Goal: Find contact information: Find contact information

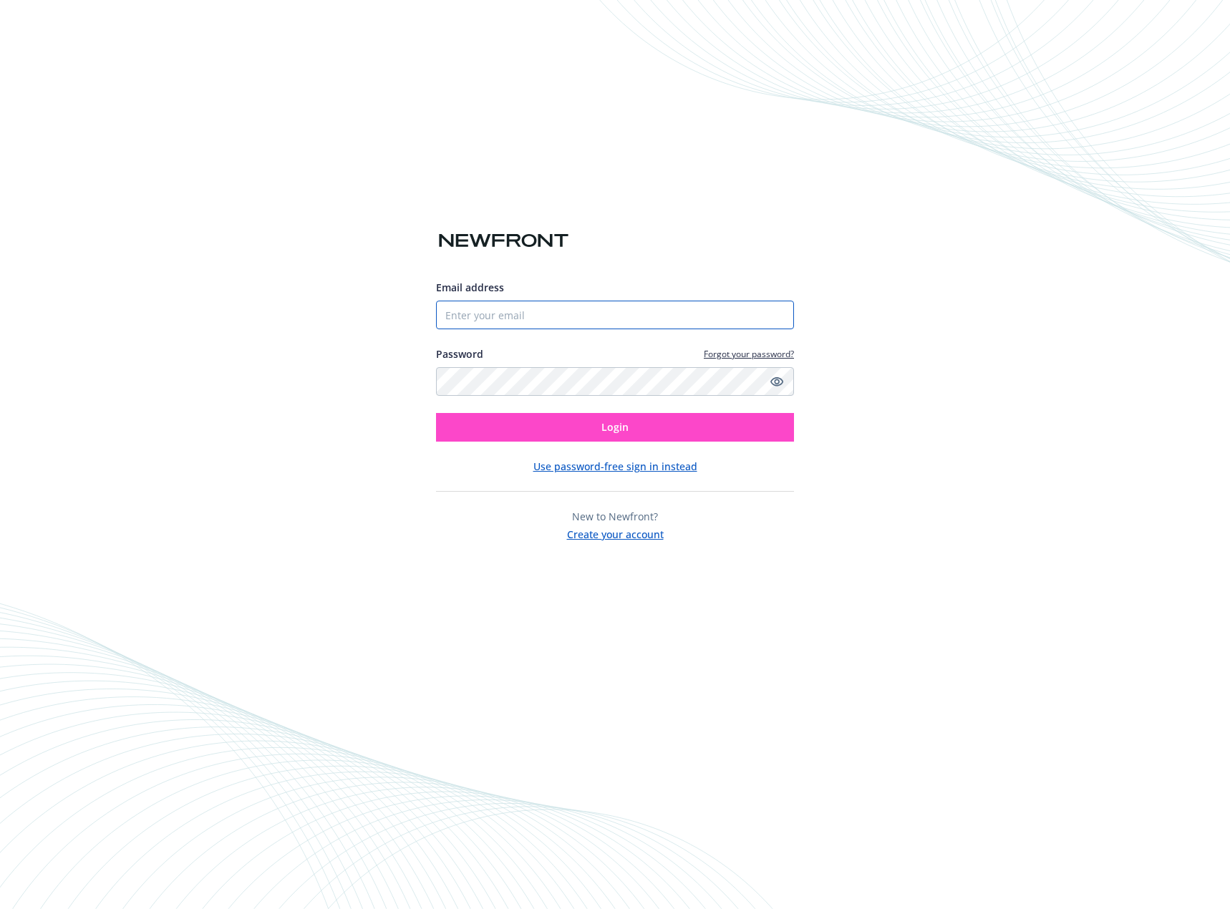
type input "[PERSON_NAME][EMAIL_ADDRESS][PERSON_NAME][DOMAIN_NAME]"
click at [580, 434] on button "Login" at bounding box center [615, 427] width 358 height 29
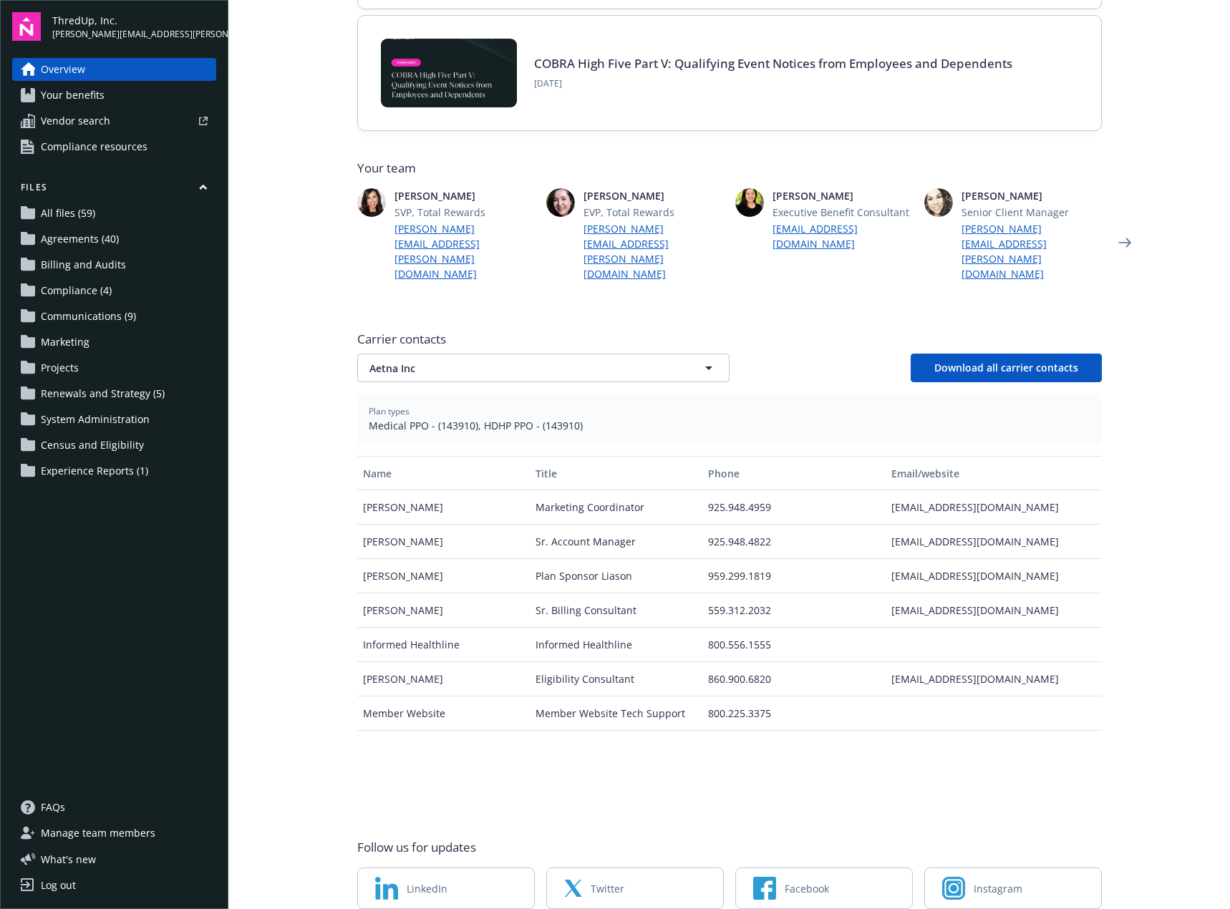
scroll to position [285, 0]
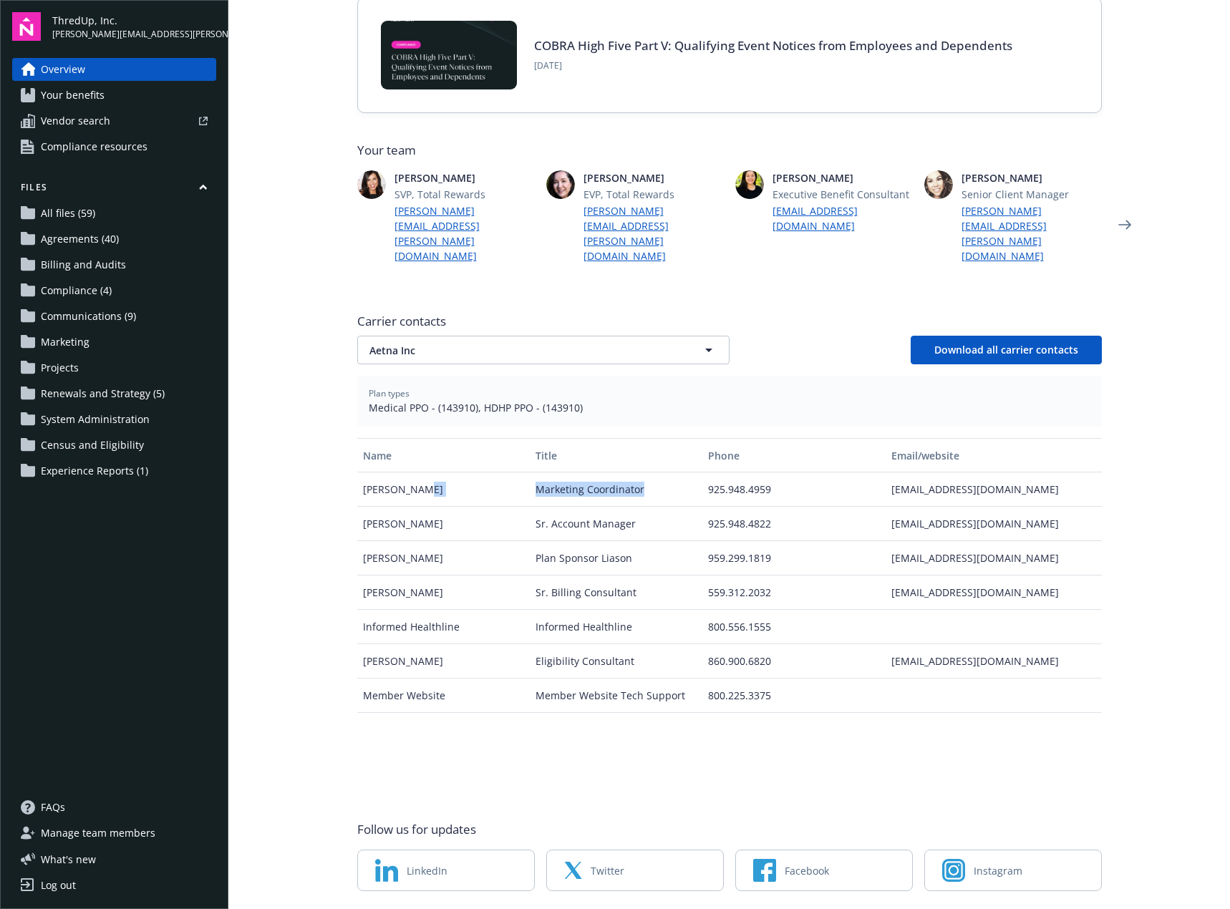
drag, startPoint x: 502, startPoint y: 440, endPoint x: 685, endPoint y: 441, distance: 182.5
click at [685, 472] on div "[PERSON_NAME] Marketing Coordinator 925.948.4959 [EMAIL_ADDRESS][DOMAIN_NAME]" at bounding box center [729, 489] width 744 height 34
drag, startPoint x: 544, startPoint y: 567, endPoint x: 666, endPoint y: 560, distance: 122.6
click at [666, 560] on div "[PERSON_NAME] Marketing Coordinator 925.948.4959 [EMAIL_ADDRESS][DOMAIN_NAME] […" at bounding box center [729, 592] width 744 height 240
click at [593, 610] on div "Informed Healthline" at bounding box center [616, 627] width 172 height 34
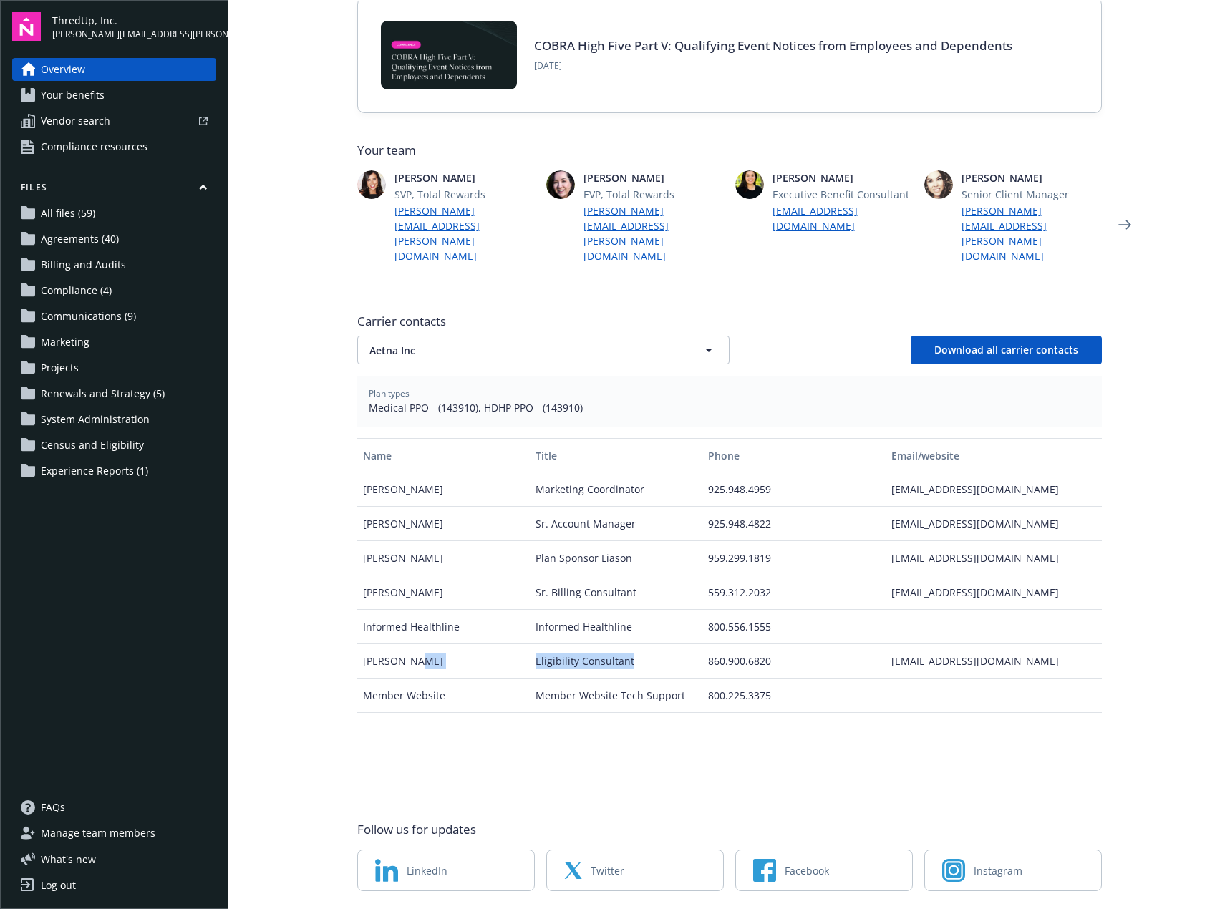
drag, startPoint x: 517, startPoint y: 611, endPoint x: 656, endPoint y: 612, distance: 138.9
click at [656, 644] on div "[PERSON_NAME] Eligibility Consultant 860.900.6820 [EMAIL_ADDRESS][DOMAIN_NAME]" at bounding box center [729, 661] width 744 height 34
click at [656, 644] on div "Eligibility Consultant" at bounding box center [616, 661] width 172 height 34
drag, startPoint x: 538, startPoint y: 653, endPoint x: 651, endPoint y: 648, distance: 113.2
click at [651, 679] on div "Member Website Tech Support" at bounding box center [616, 696] width 172 height 34
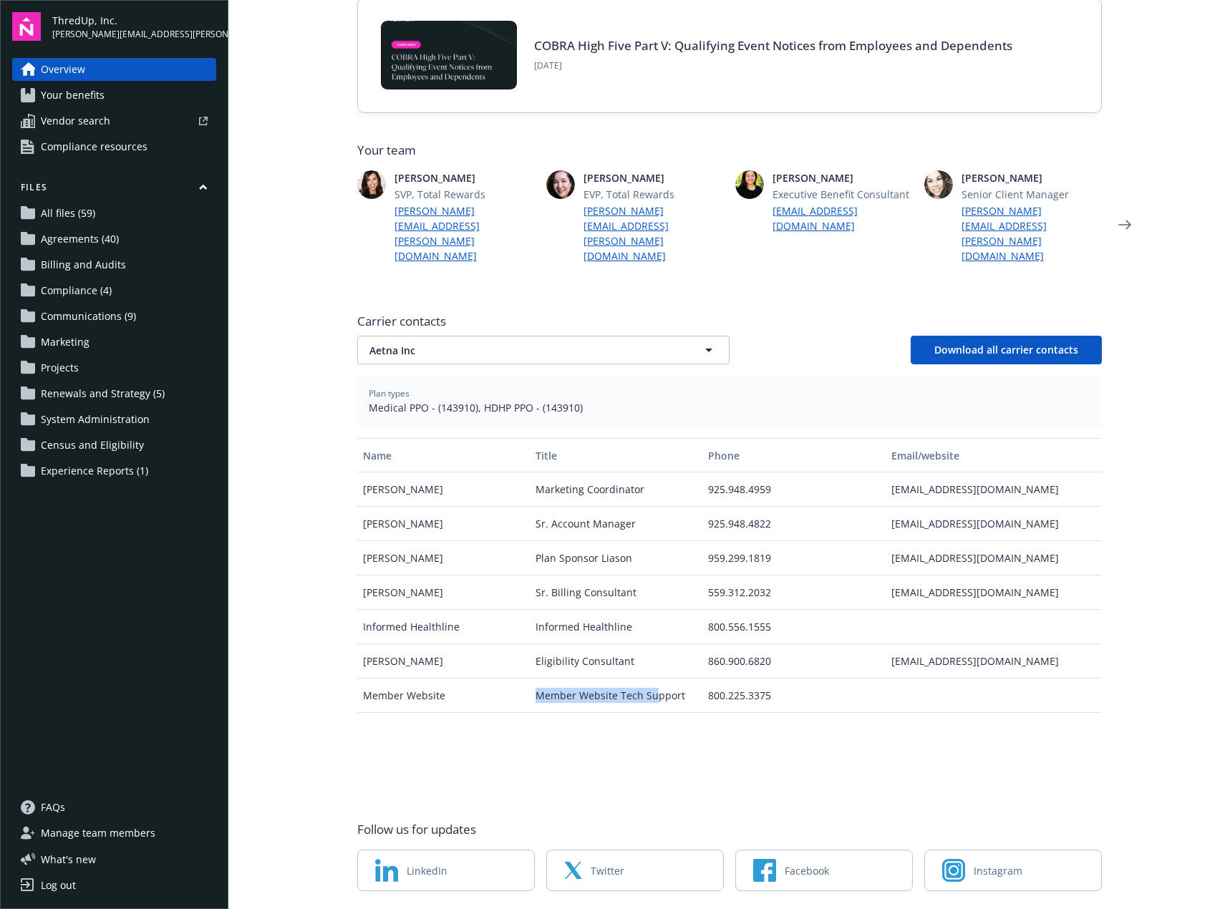
click at [651, 679] on div "Member Website Tech Support" at bounding box center [616, 696] width 172 height 34
drag, startPoint x: 525, startPoint y: 548, endPoint x: 633, endPoint y: 546, distance: 107.4
click at [633, 575] on div "Sr. Billing Consultant" at bounding box center [616, 592] width 172 height 34
drag, startPoint x: 442, startPoint y: 477, endPoint x: 867, endPoint y: 472, distance: 425.2
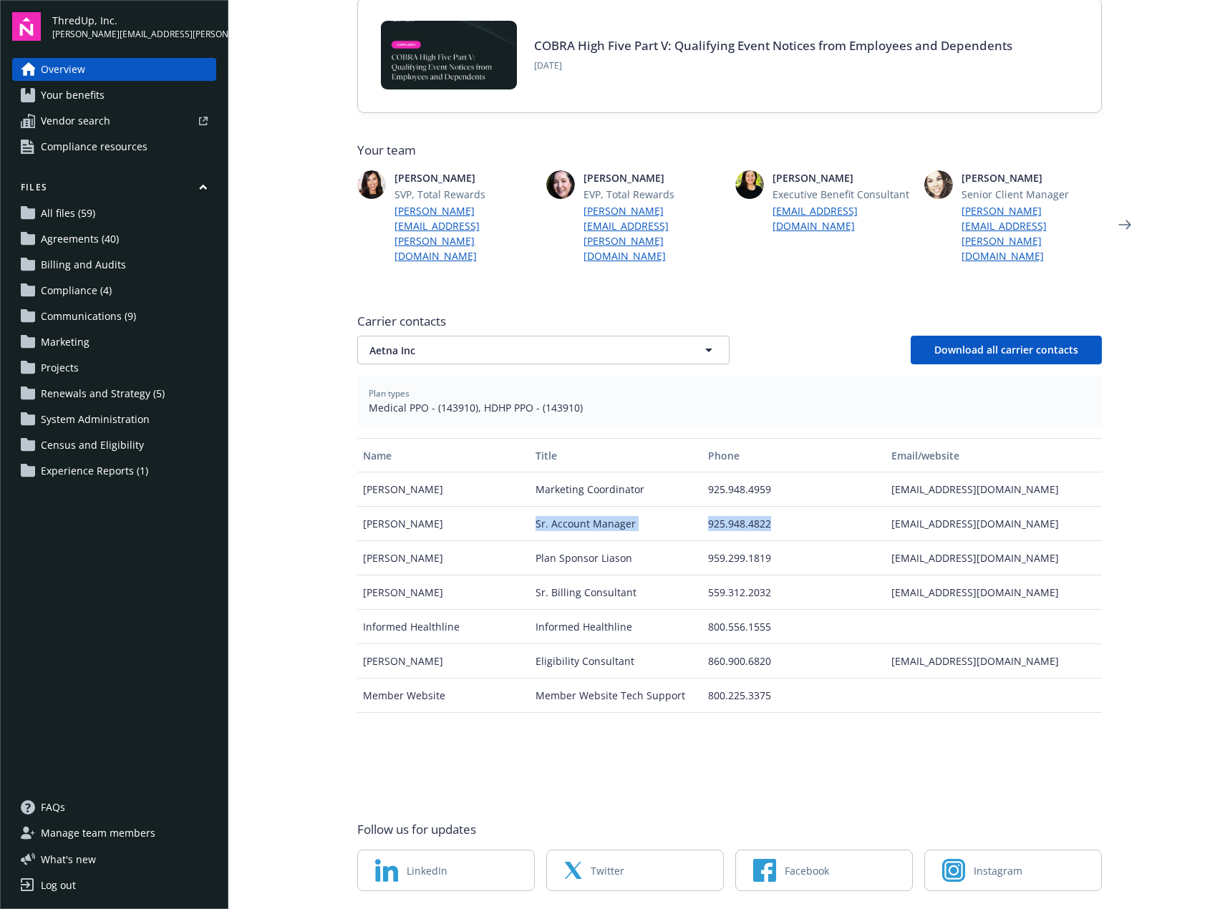
click at [865, 507] on div "[PERSON_NAME] Account Manager 925.948.4822 [EMAIL_ADDRESS][DOMAIN_NAME]" at bounding box center [729, 524] width 744 height 34
drag, startPoint x: 892, startPoint y: 477, endPoint x: 1012, endPoint y: 473, distance: 120.3
click at [1012, 507] on div "[EMAIL_ADDRESS][DOMAIN_NAME]" at bounding box center [992, 524] width 215 height 34
click at [946, 507] on div "[EMAIL_ADDRESS][DOMAIN_NAME]" at bounding box center [992, 524] width 215 height 34
drag, startPoint x: 866, startPoint y: 480, endPoint x: 1001, endPoint y: 474, distance: 135.4
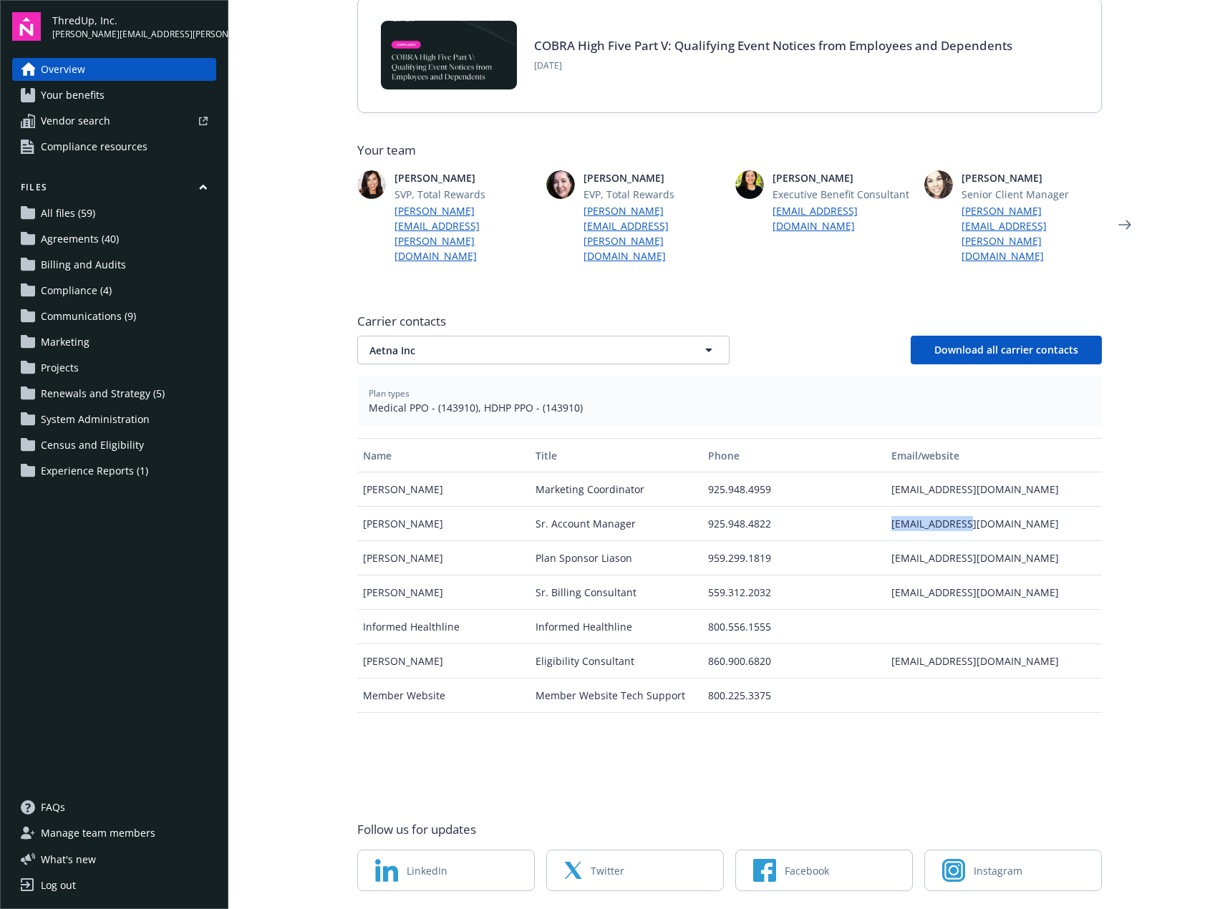
click at [1001, 507] on div "[PERSON_NAME] Account Manager 925.948.4822 [EMAIL_ADDRESS][DOMAIN_NAME]" at bounding box center [729, 524] width 744 height 34
